Goal: Task Accomplishment & Management: Manage account settings

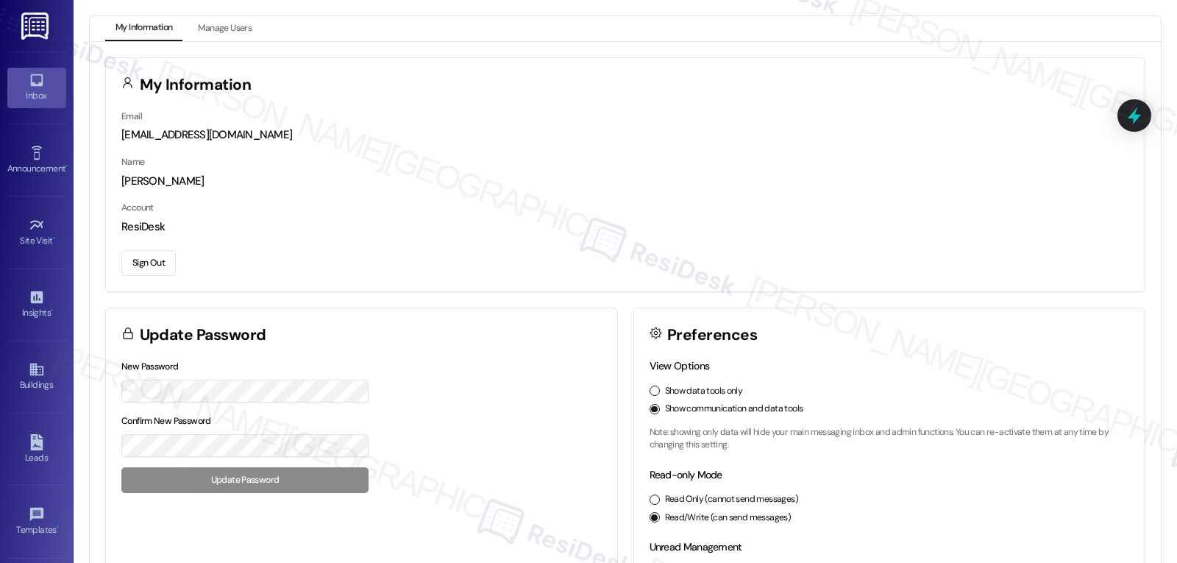
click at [25, 69] on link "Inbox" at bounding box center [36, 88] width 59 height 40
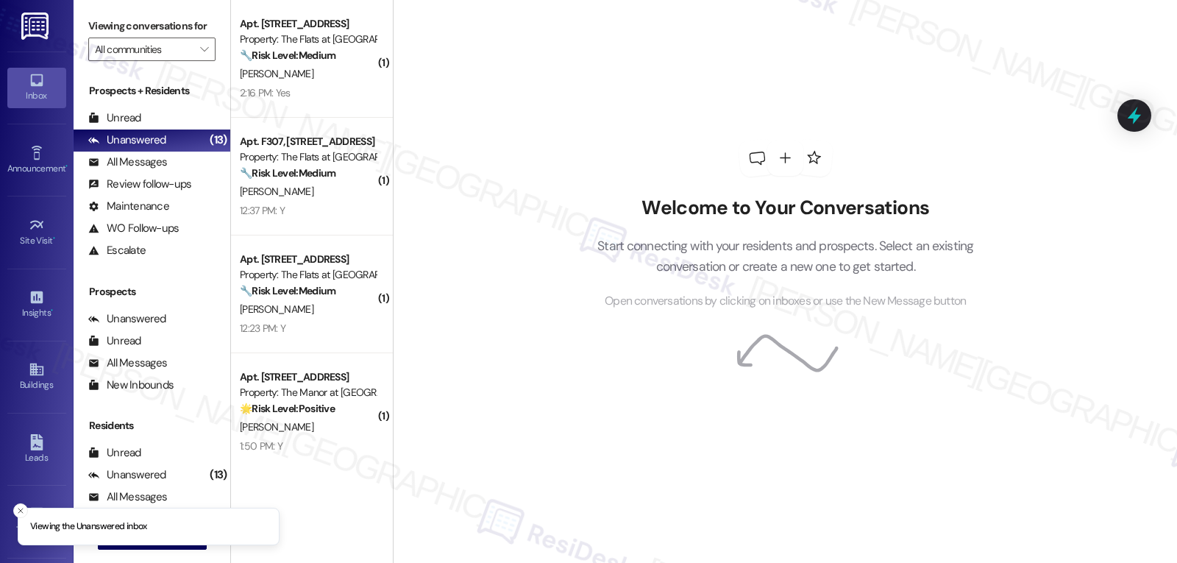
scroll to position [139, 0]
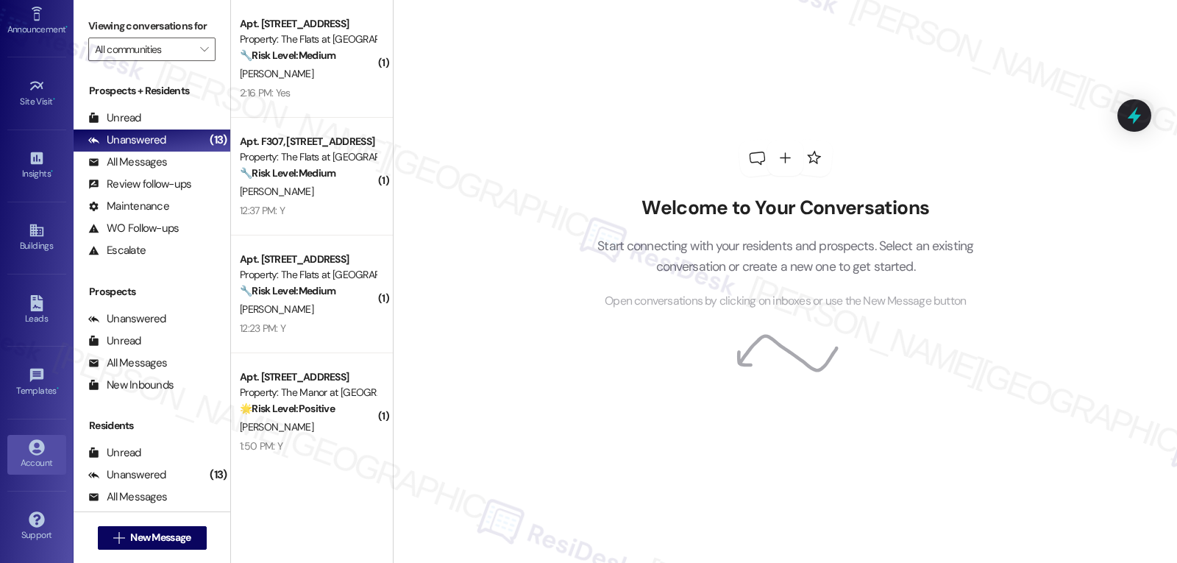
click at [38, 455] on icon at bounding box center [37, 447] width 16 height 16
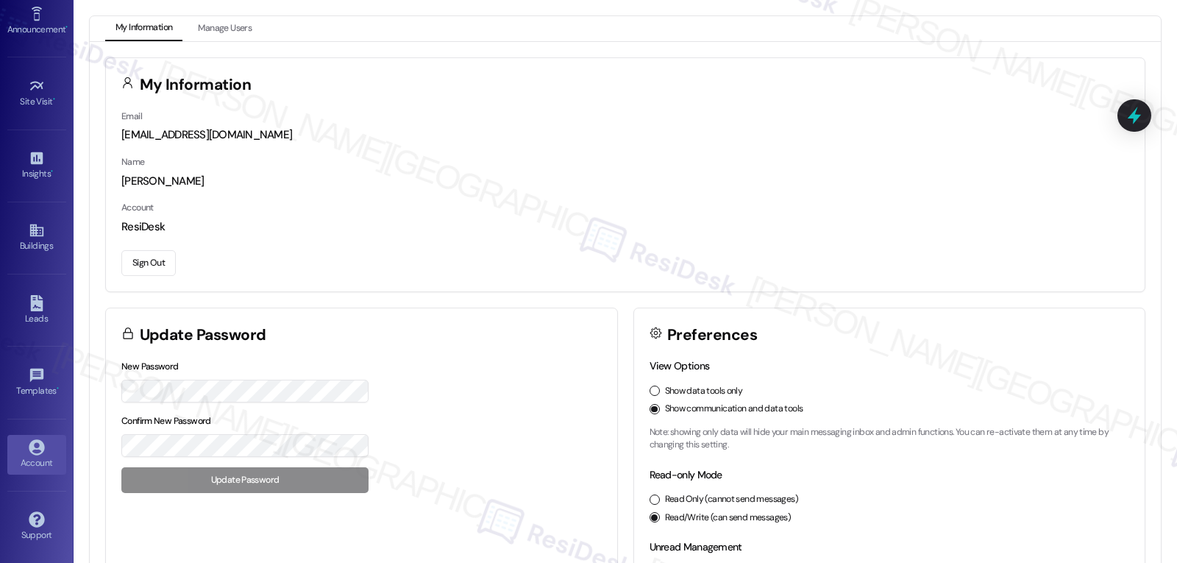
click at [149, 263] on button "Sign Out" at bounding box center [148, 263] width 54 height 26
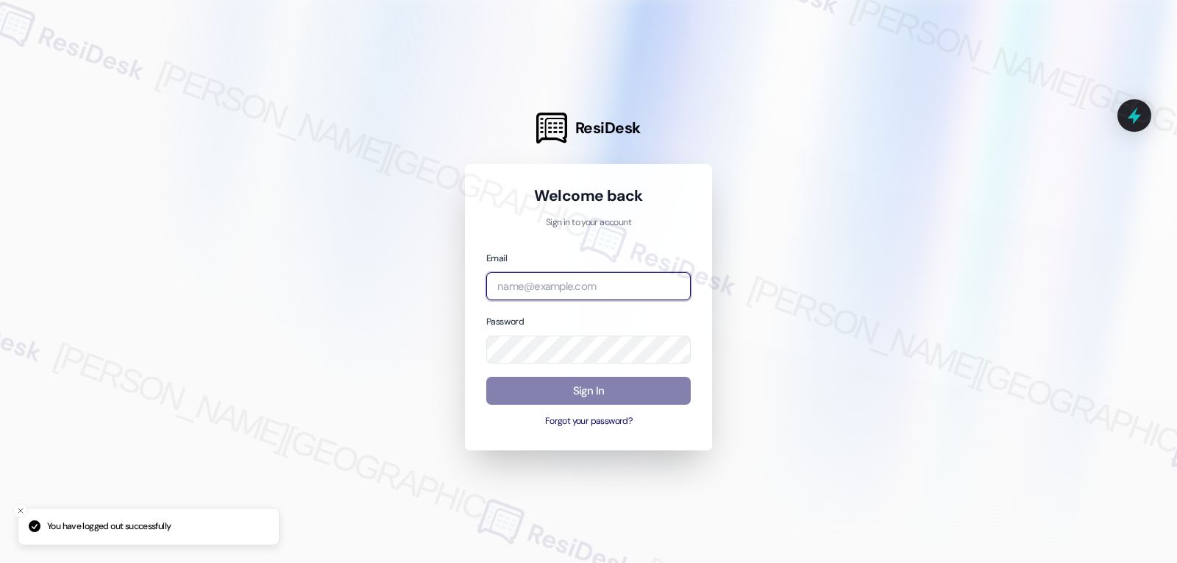
click at [583, 284] on input "email" at bounding box center [588, 286] width 205 height 29
click at [499, 284] on input "email" at bounding box center [588, 286] width 205 height 29
paste input "automated-surveys-archway_equities-jomar.punay@archway_[DOMAIN_NAME]"
type input "automated-surveys-archway_equities-jomar.punay@archway_[DOMAIN_NAME]"
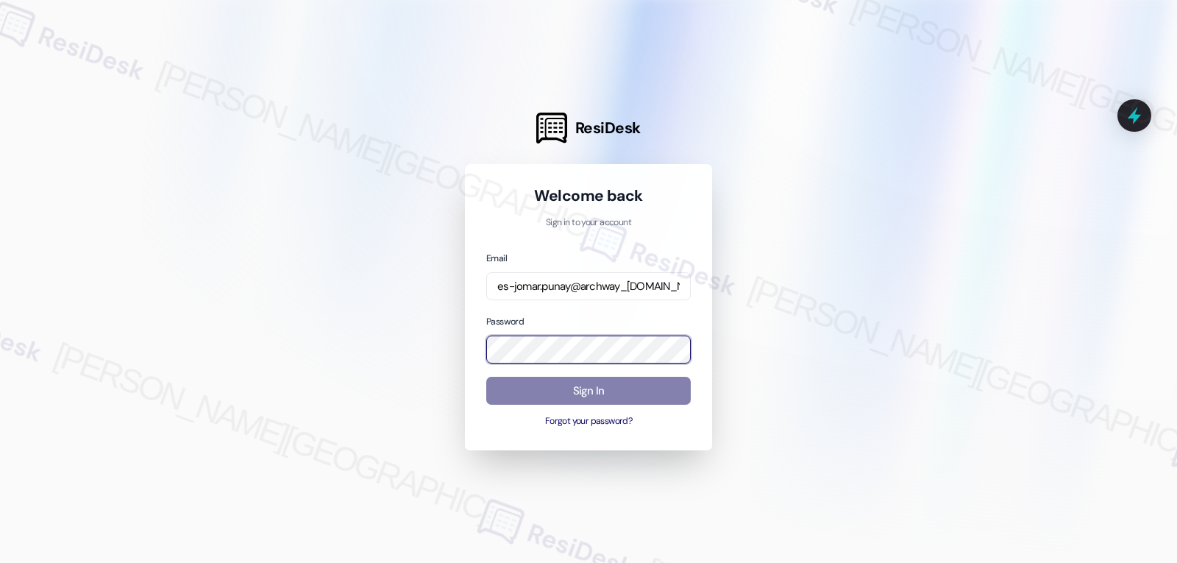
scroll to position [0, 0]
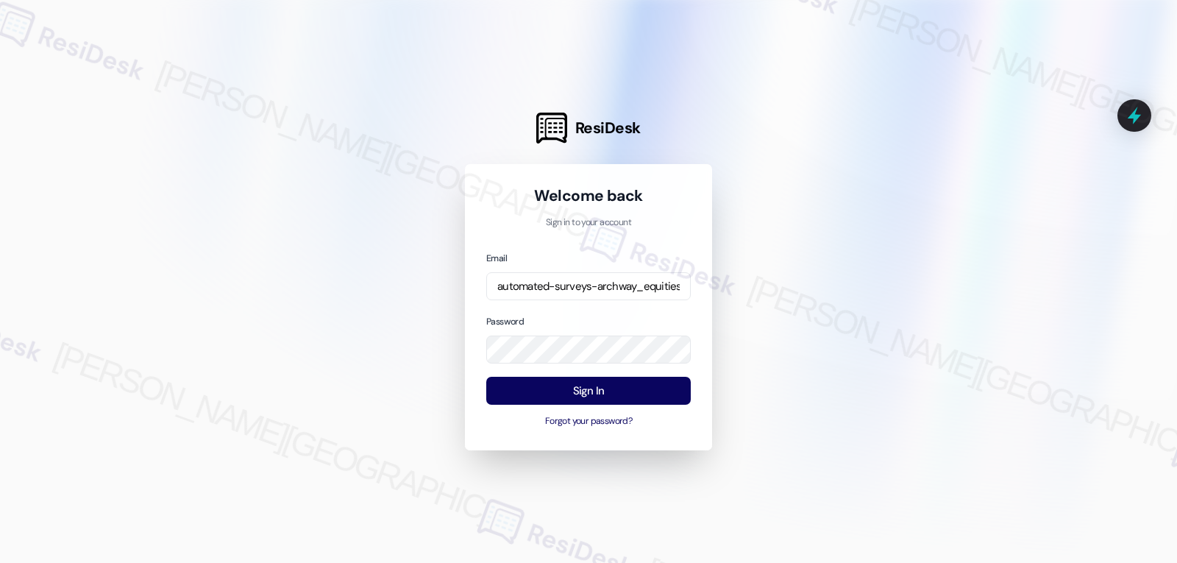
click at [390, 329] on div at bounding box center [588, 281] width 1177 height 563
click at [598, 380] on button "Sign In" at bounding box center [588, 391] width 205 height 29
